Goal: Task Accomplishment & Management: Use online tool/utility

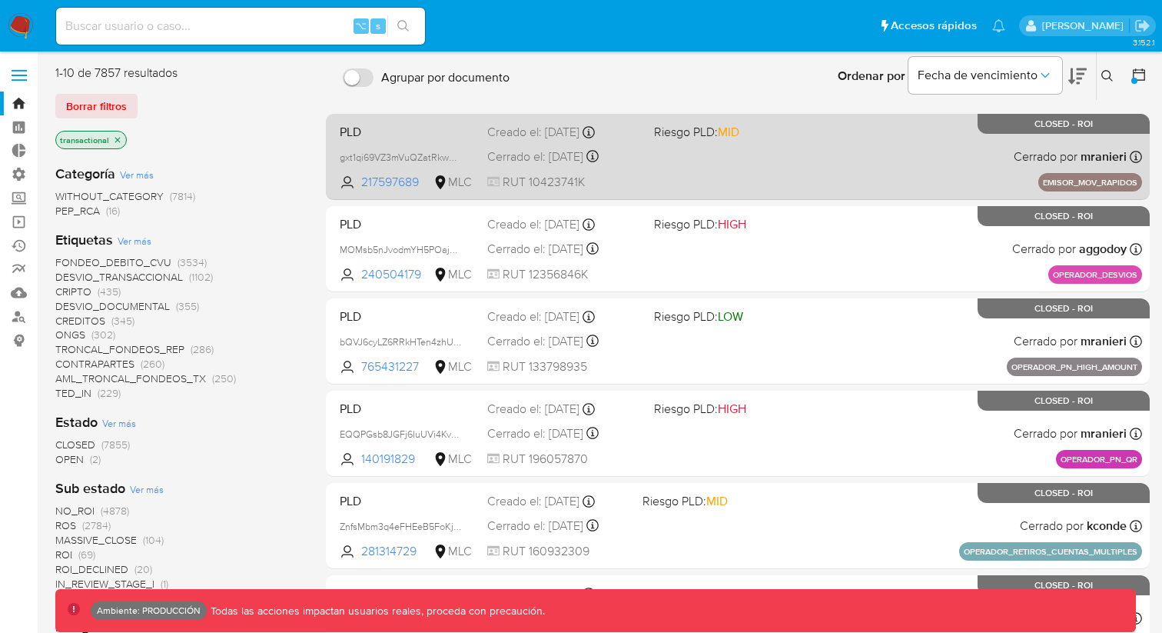
click at [414, 134] on span "PLD" at bounding box center [407, 131] width 135 height 20
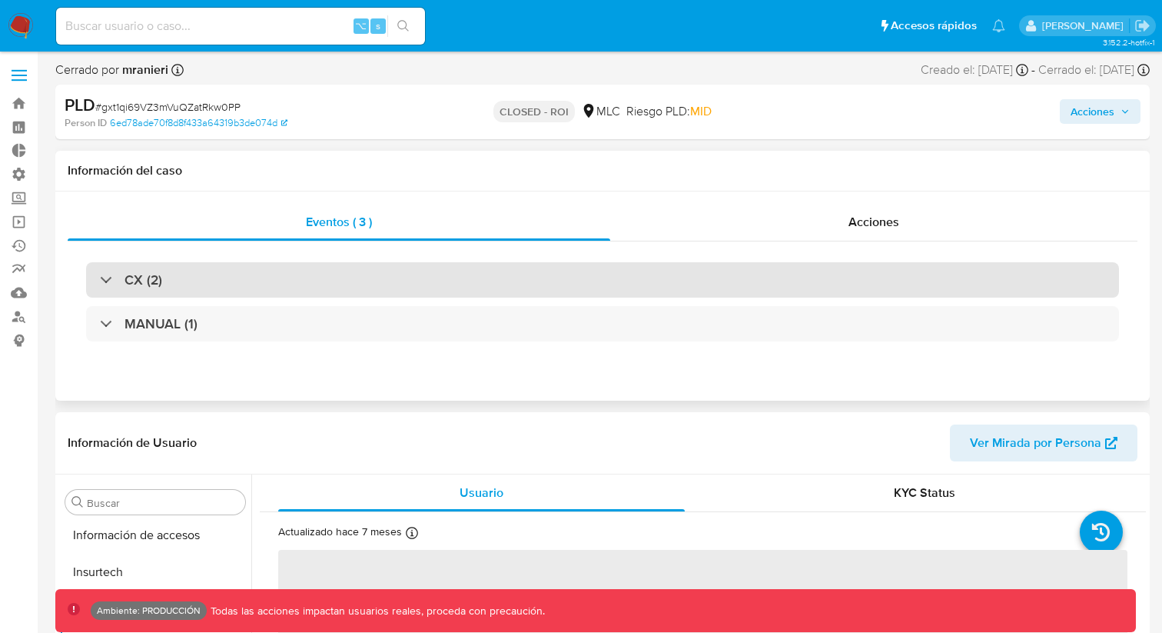
scroll to position [613, 0]
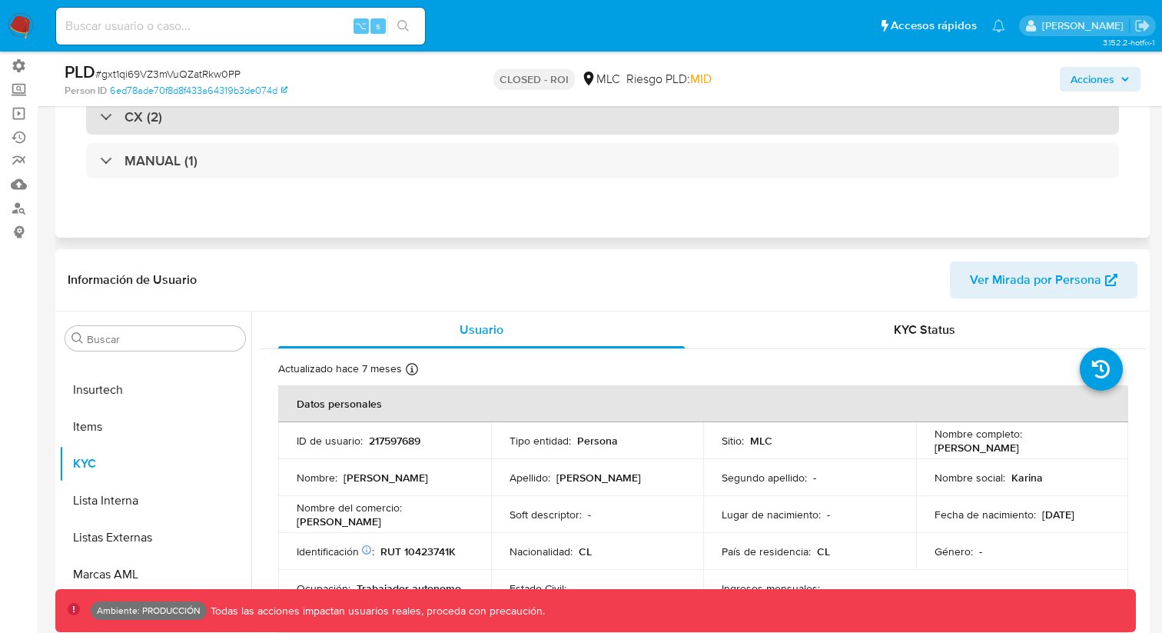
select select "10"
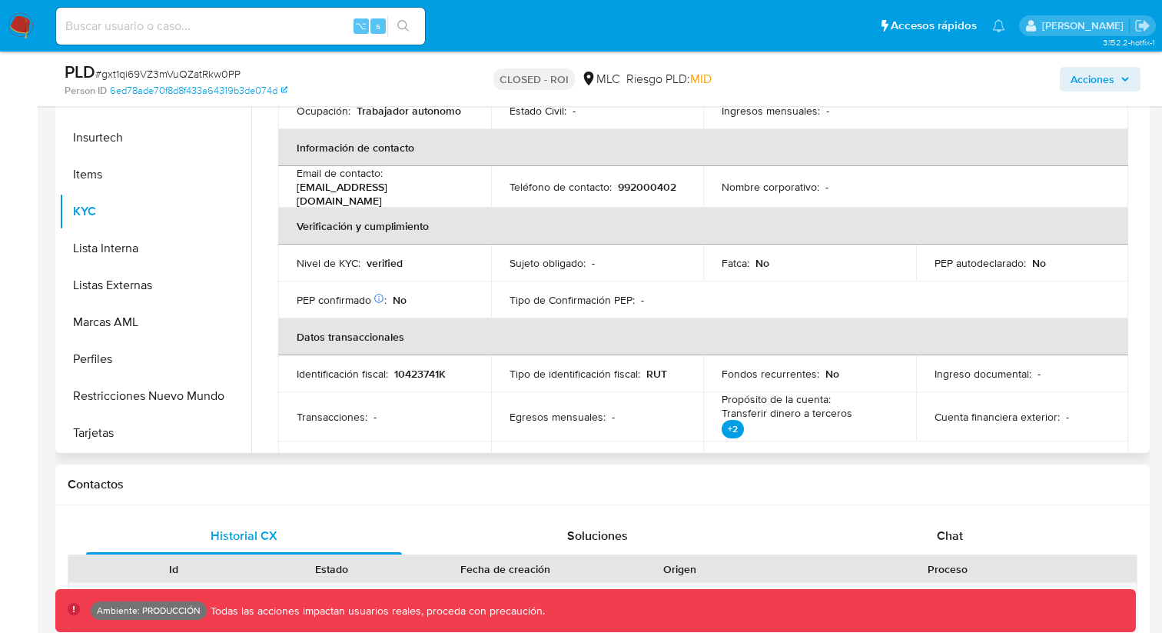
scroll to position [186, 0]
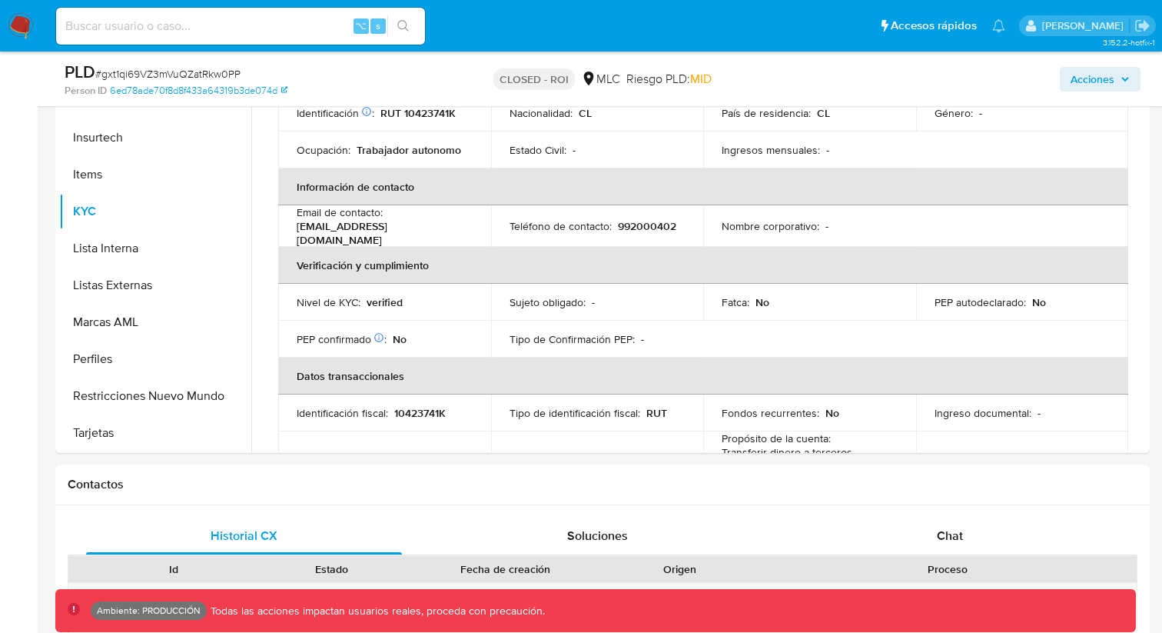
click at [1119, 78] on span "Acciones" at bounding box center [1100, 79] width 59 height 22
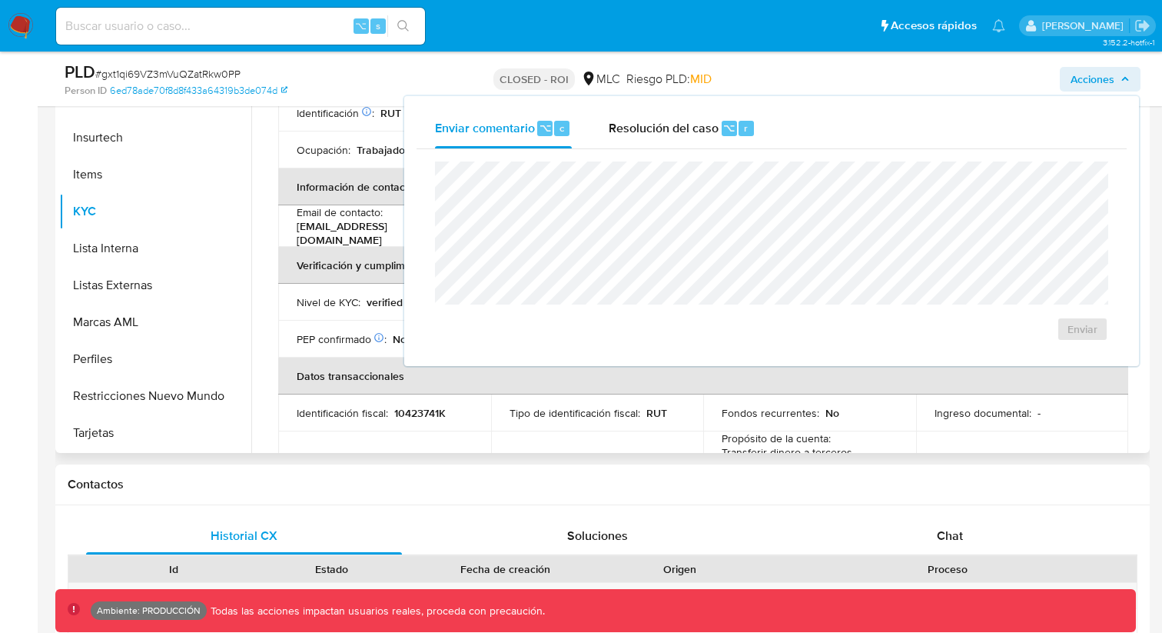
click at [722, 445] on p "Transferir dinero a terceros +2 Transferir dinero a terceros Recibir donaciones…" at bounding box center [787, 462] width 131 height 35
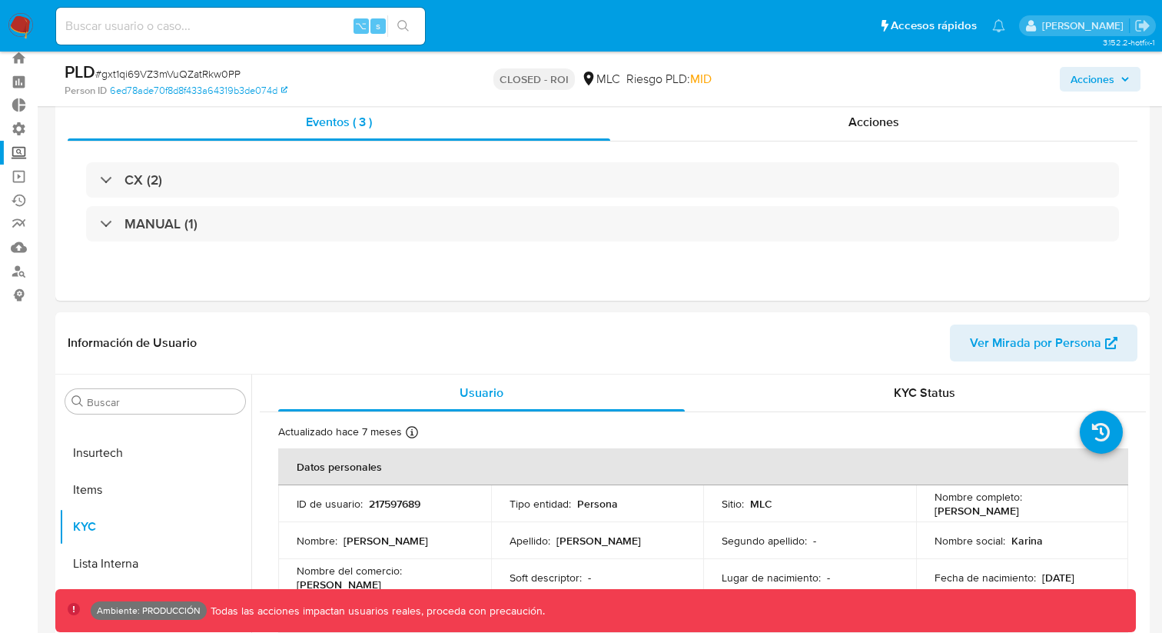
scroll to position [0, 0]
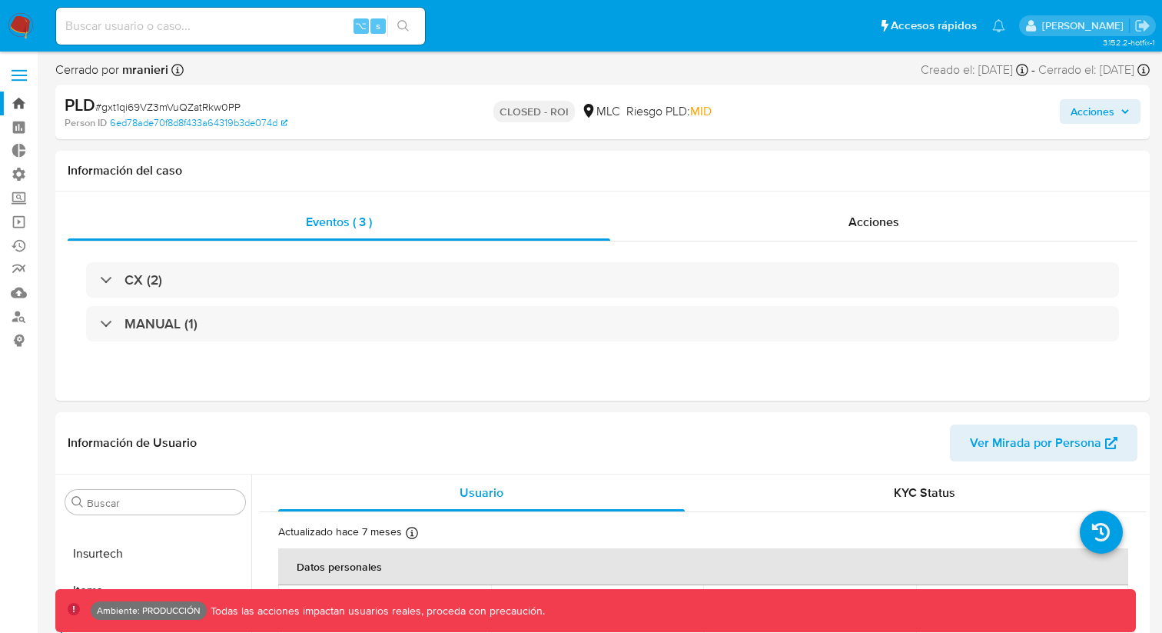
click at [19, 108] on link "Bandeja" at bounding box center [91, 103] width 183 height 24
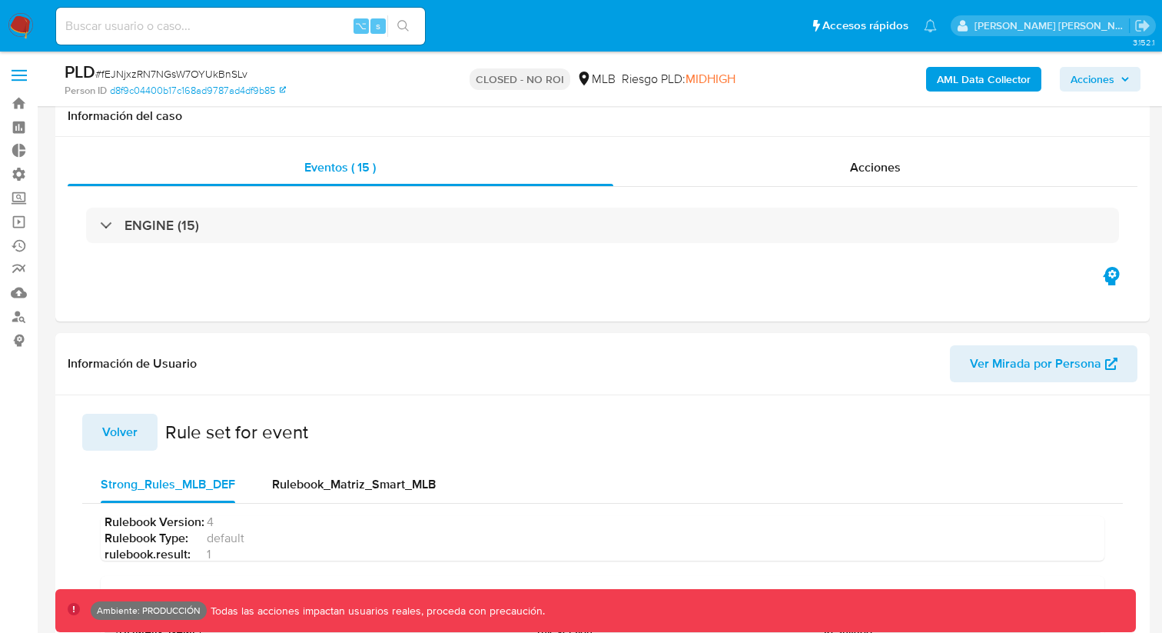
select select "10"
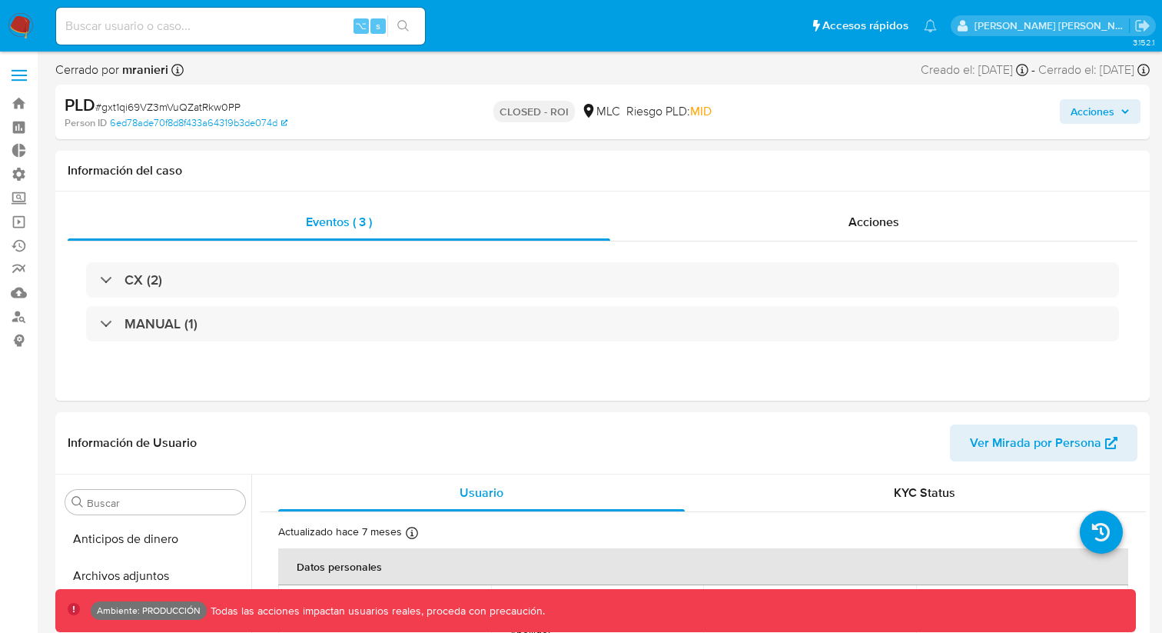
select select "10"
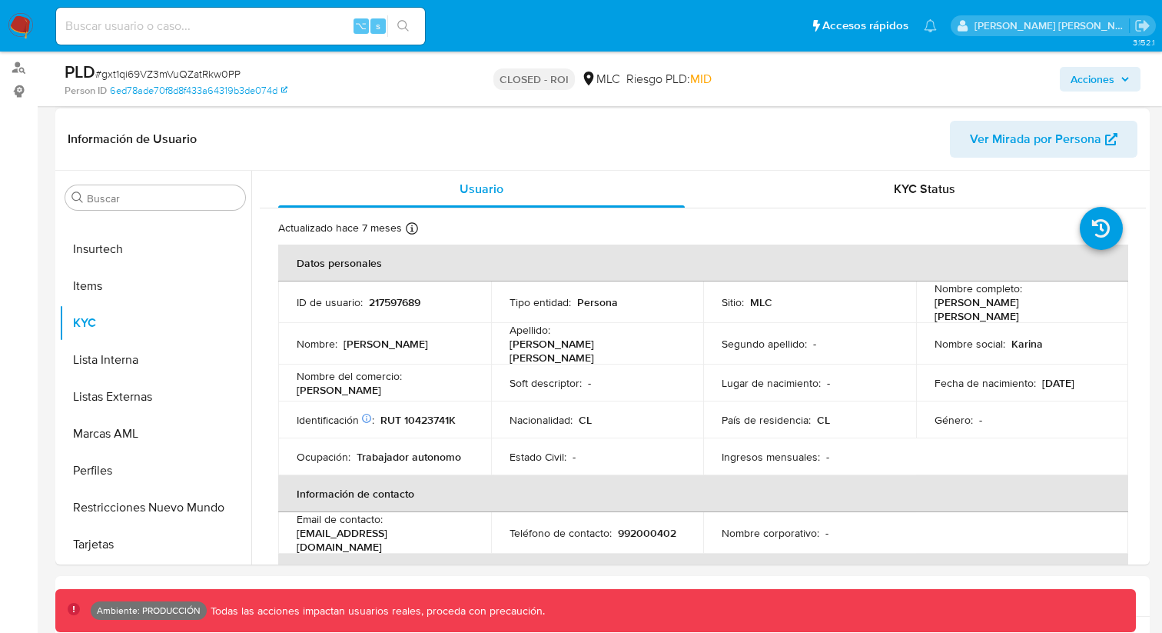
scroll to position [251, 0]
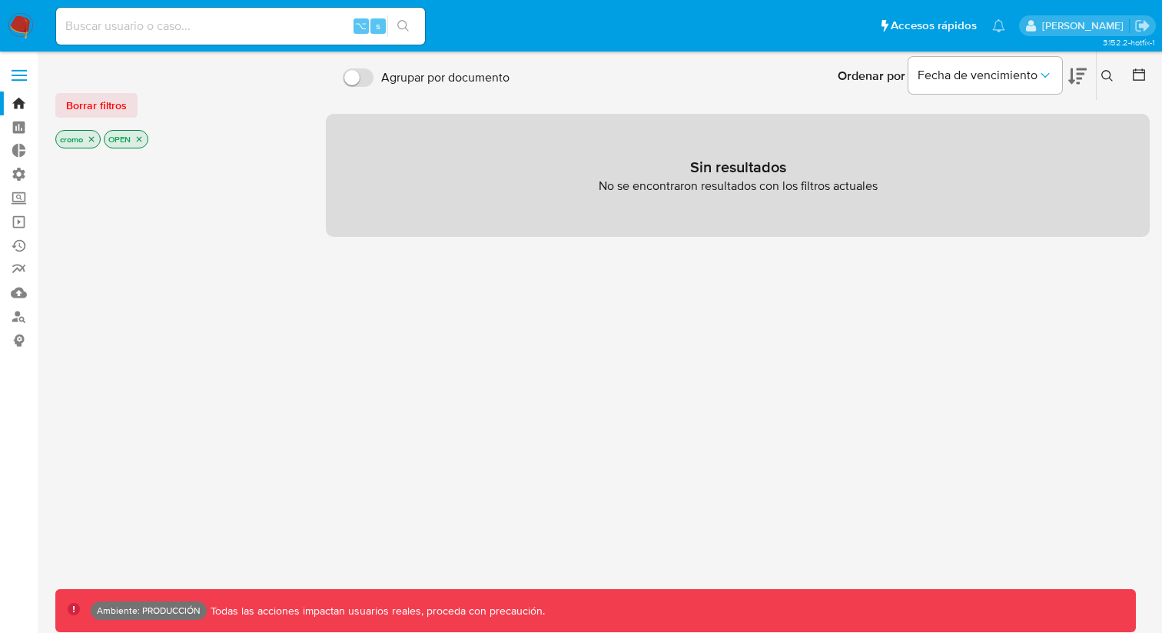
click at [90, 141] on icon "close-filter" at bounding box center [91, 139] width 9 height 9
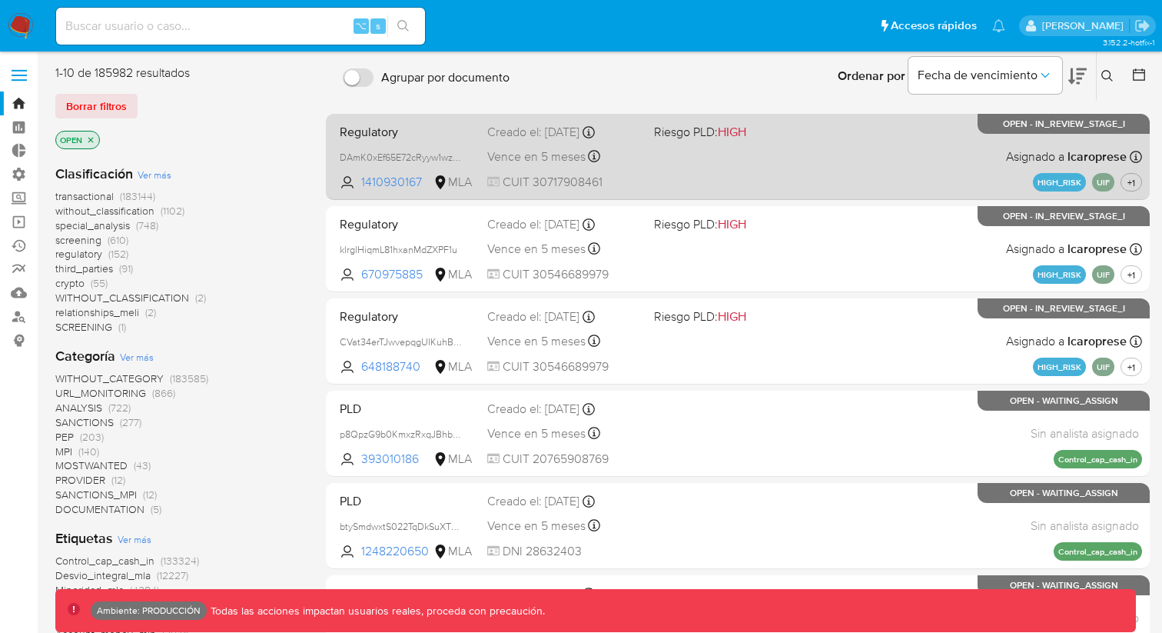
click at [640, 178] on span "CUIT 30717908461" at bounding box center [564, 182] width 155 height 17
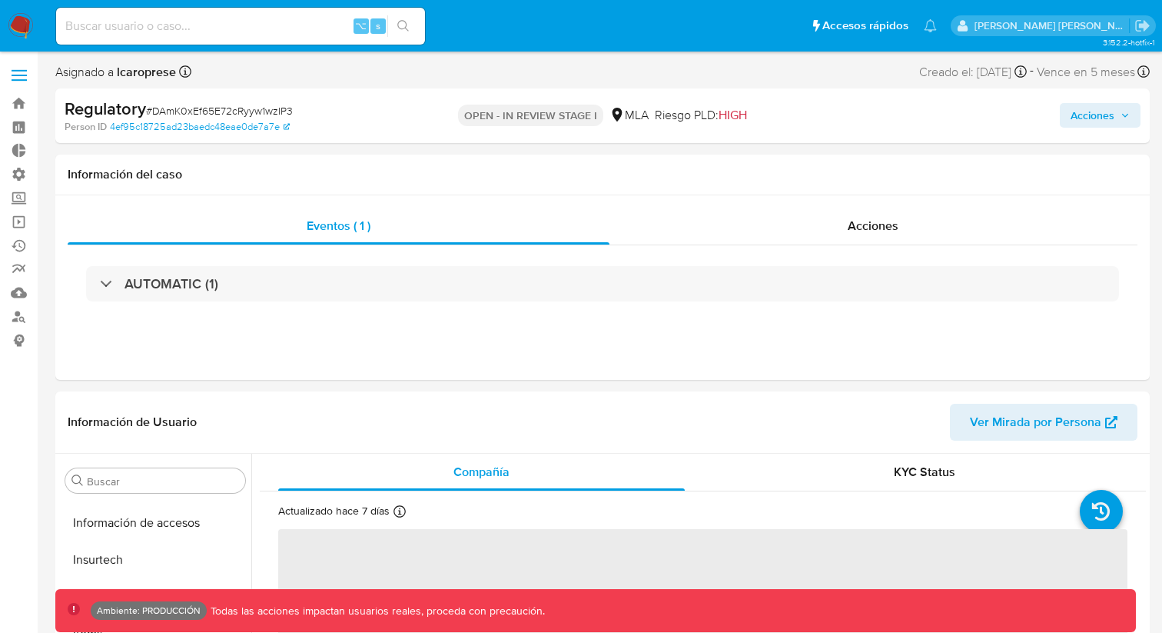
scroll to position [687, 0]
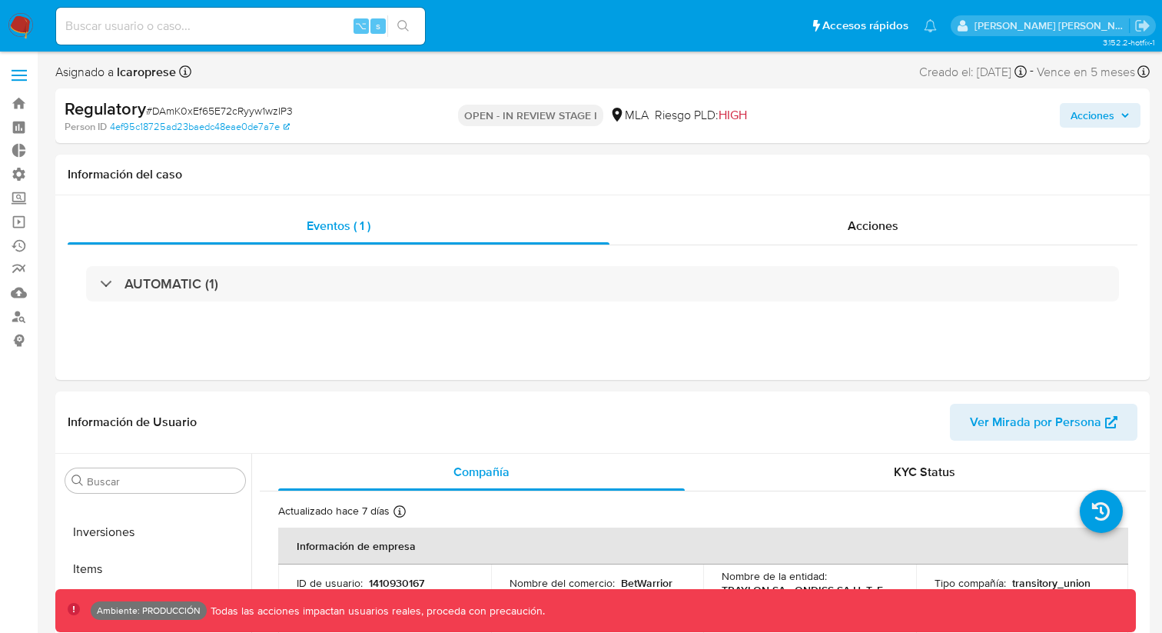
select select "10"
click at [1123, 110] on span "Acciones" at bounding box center [1100, 116] width 59 height 22
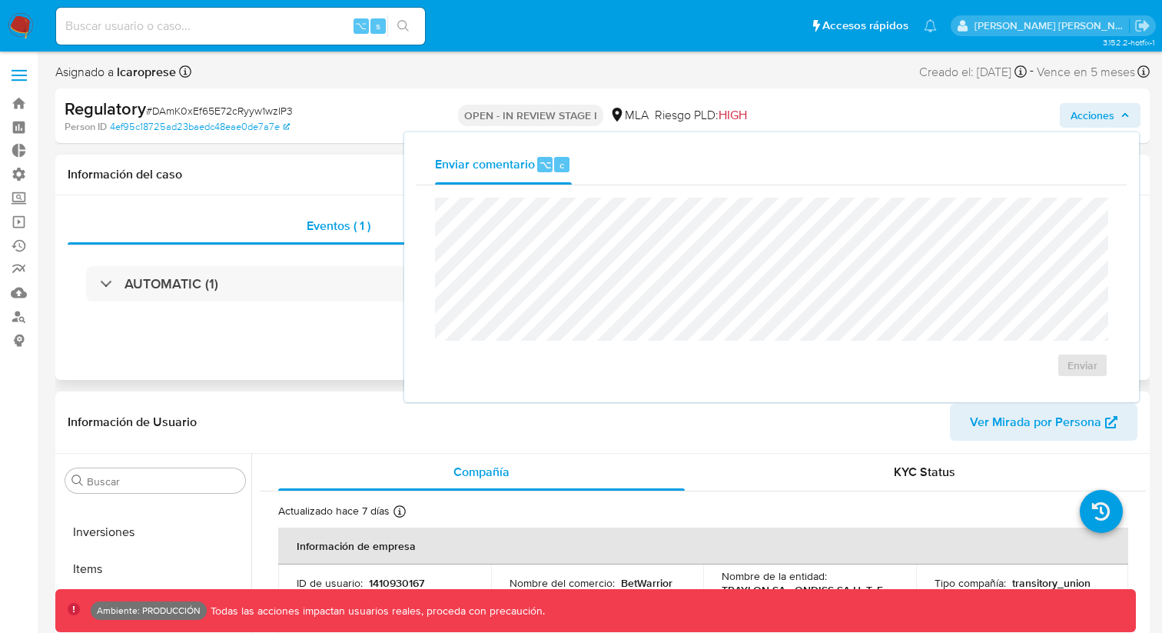
click at [282, 334] on div "Eventos ( 1 ) Acciones AUTOMATIC (1)" at bounding box center [602, 287] width 1095 height 185
